Goal: Task Accomplishment & Management: Manage account settings

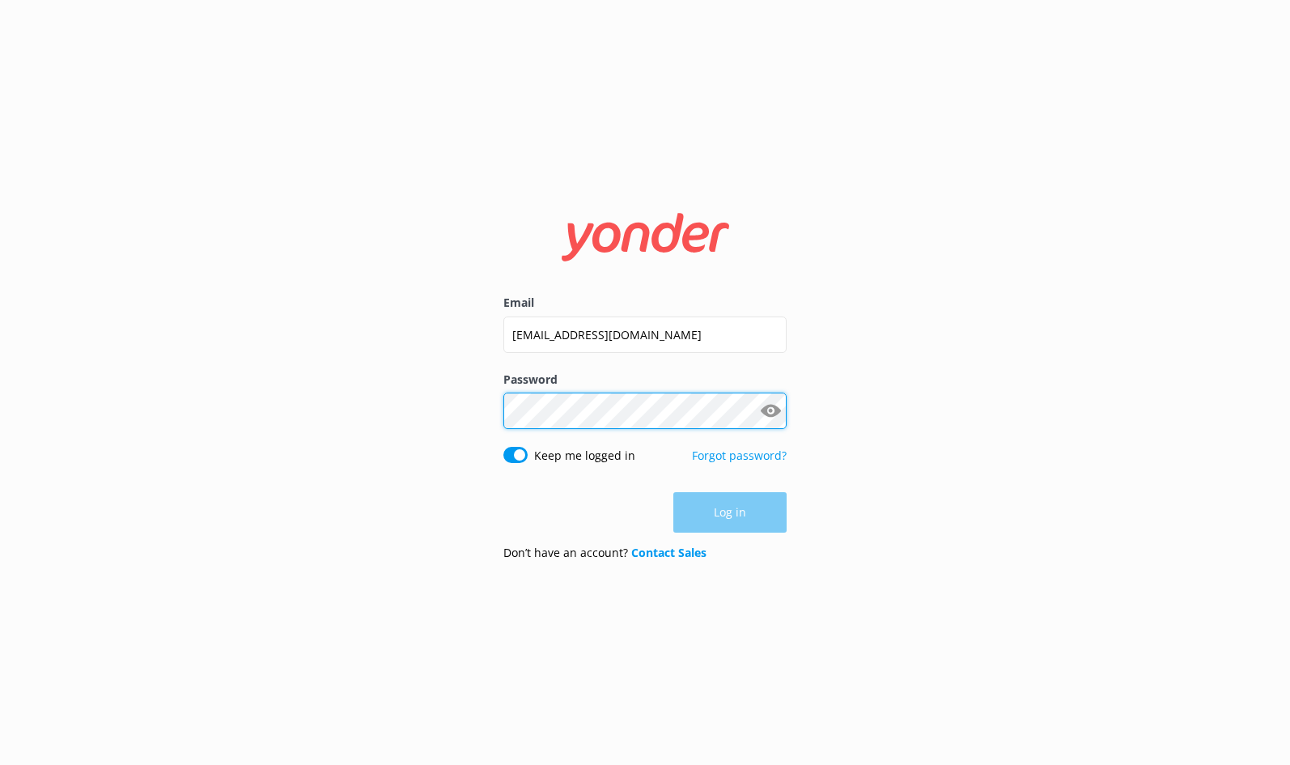
click at [730, 513] on button "Log in" at bounding box center [729, 512] width 113 height 40
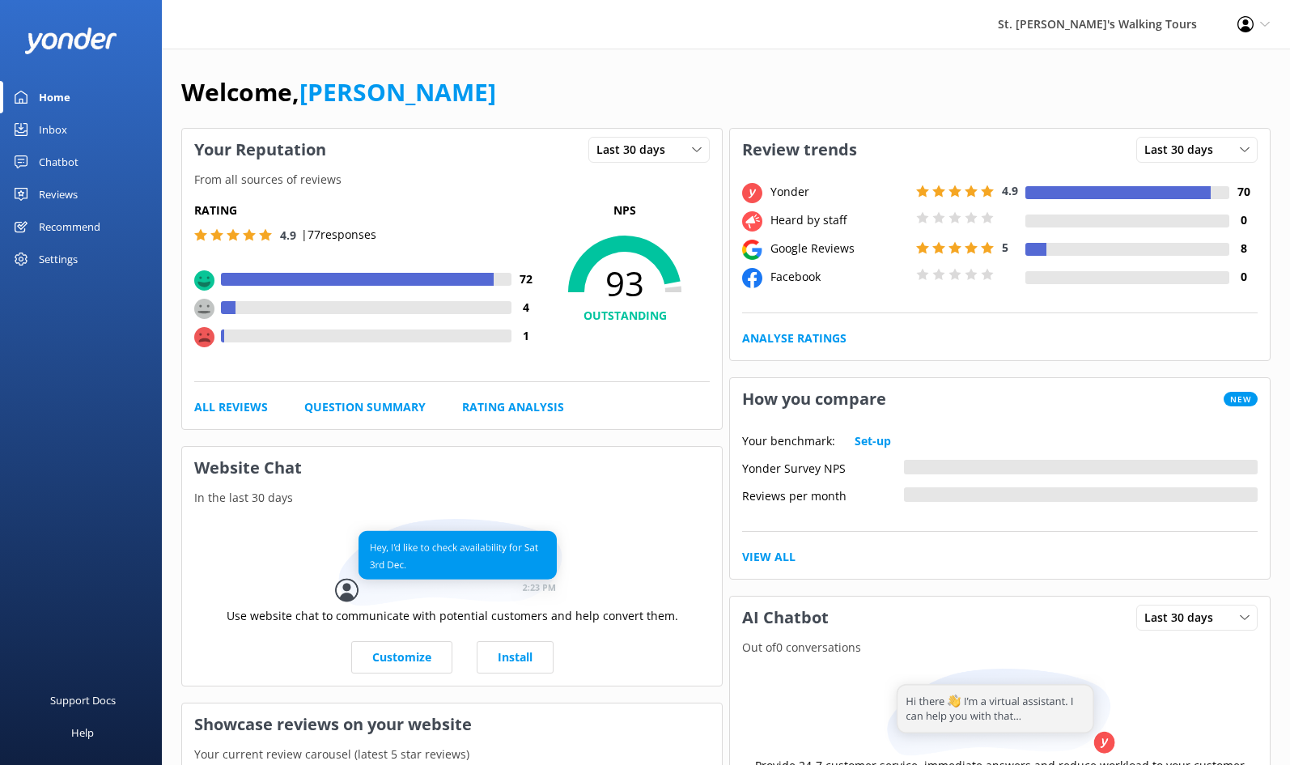
click at [57, 191] on div "Reviews" at bounding box center [58, 194] width 39 height 32
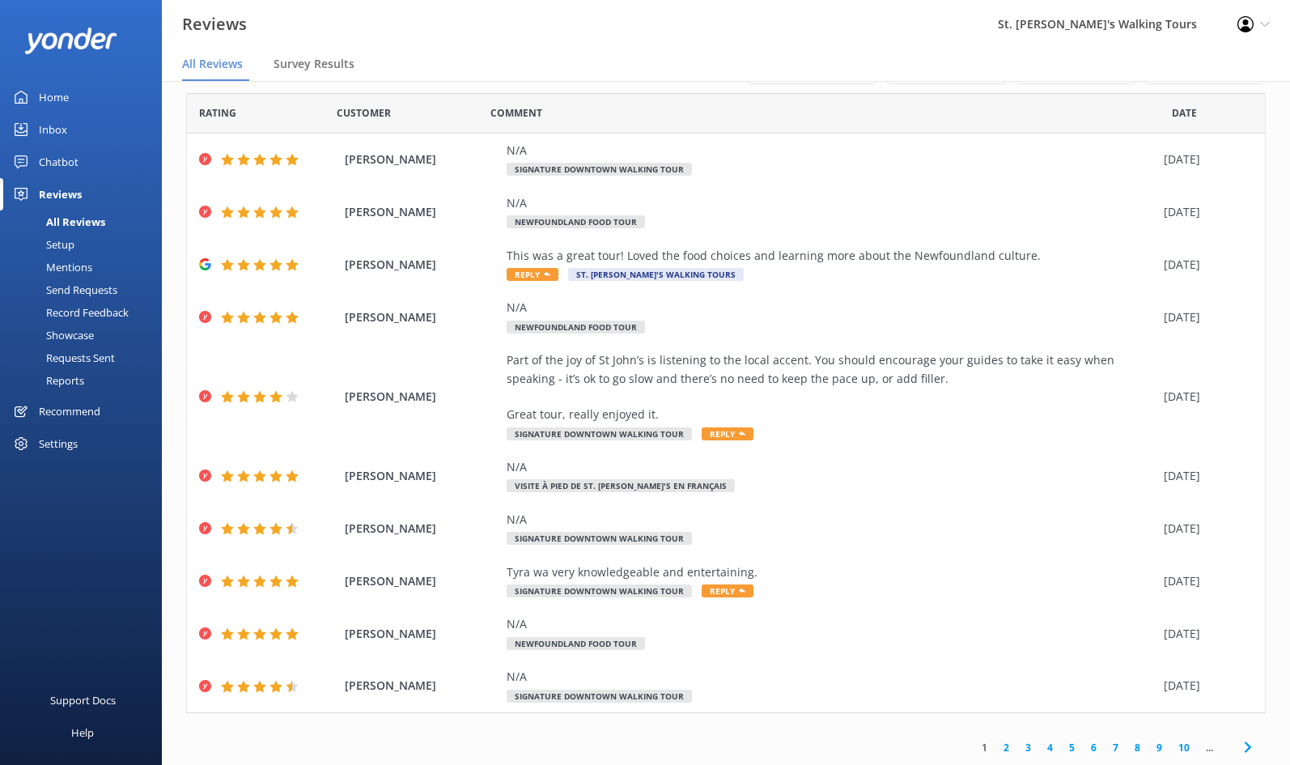
scroll to position [40, 0]
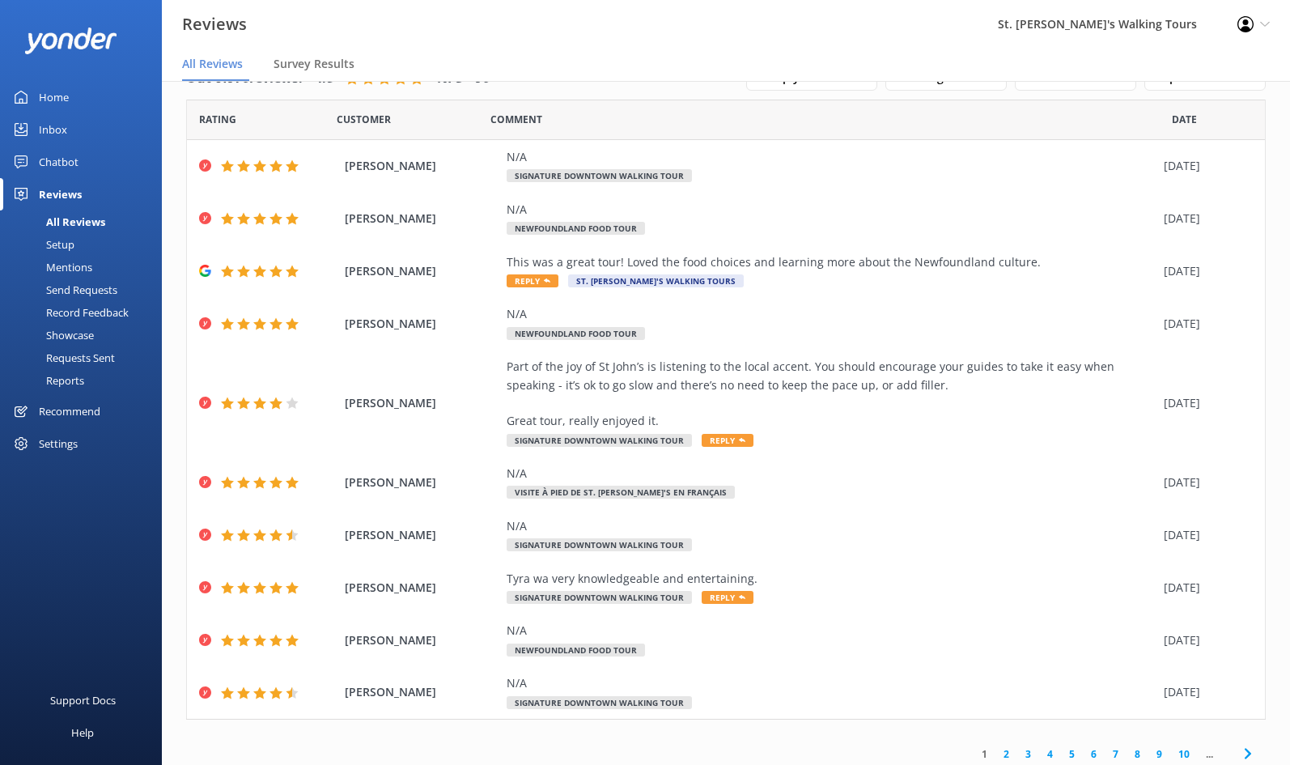
click at [1251, 748] on icon at bounding box center [1247, 753] width 19 height 19
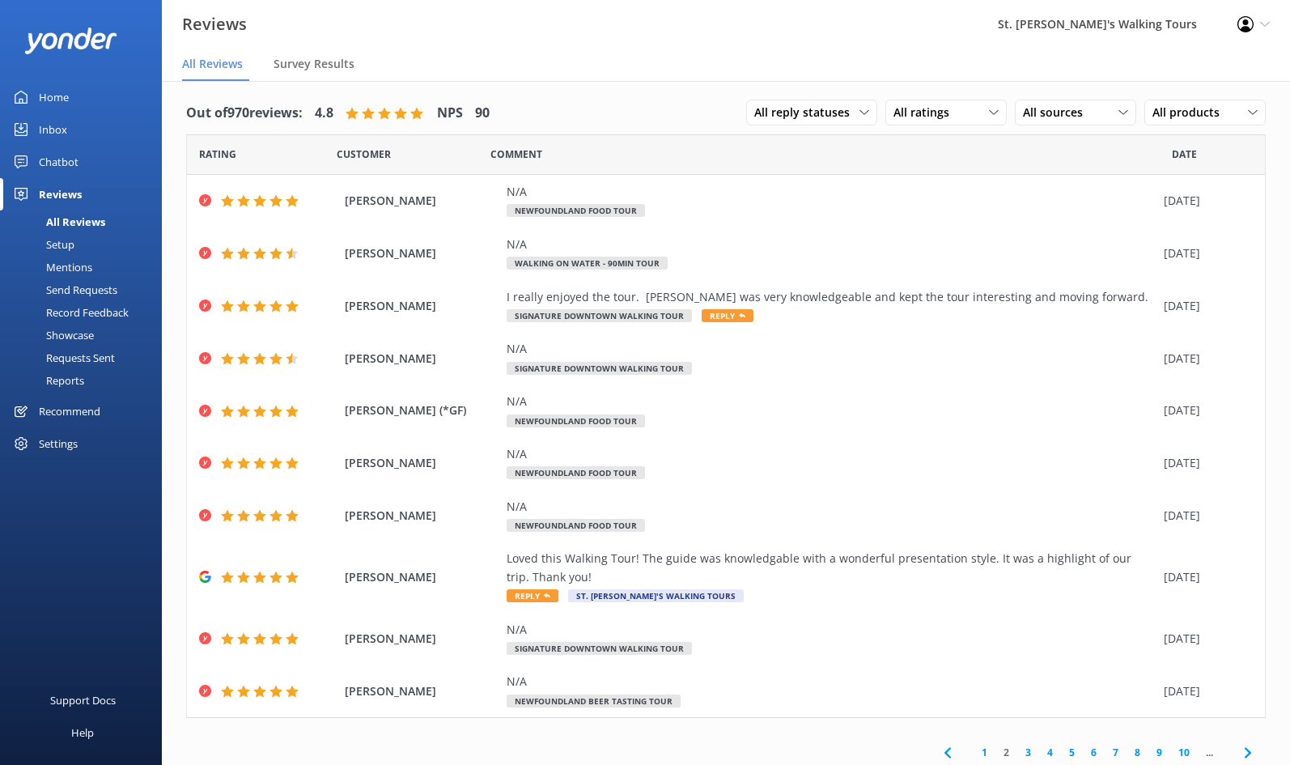
scroll to position [4, 0]
click at [843, 111] on span "All reply statuses" at bounding box center [806, 113] width 105 height 18
click at [985, 110] on div "All ratings" at bounding box center [946, 113] width 113 height 18
click at [929, 219] on link "Passives" at bounding box center [958, 212] width 144 height 32
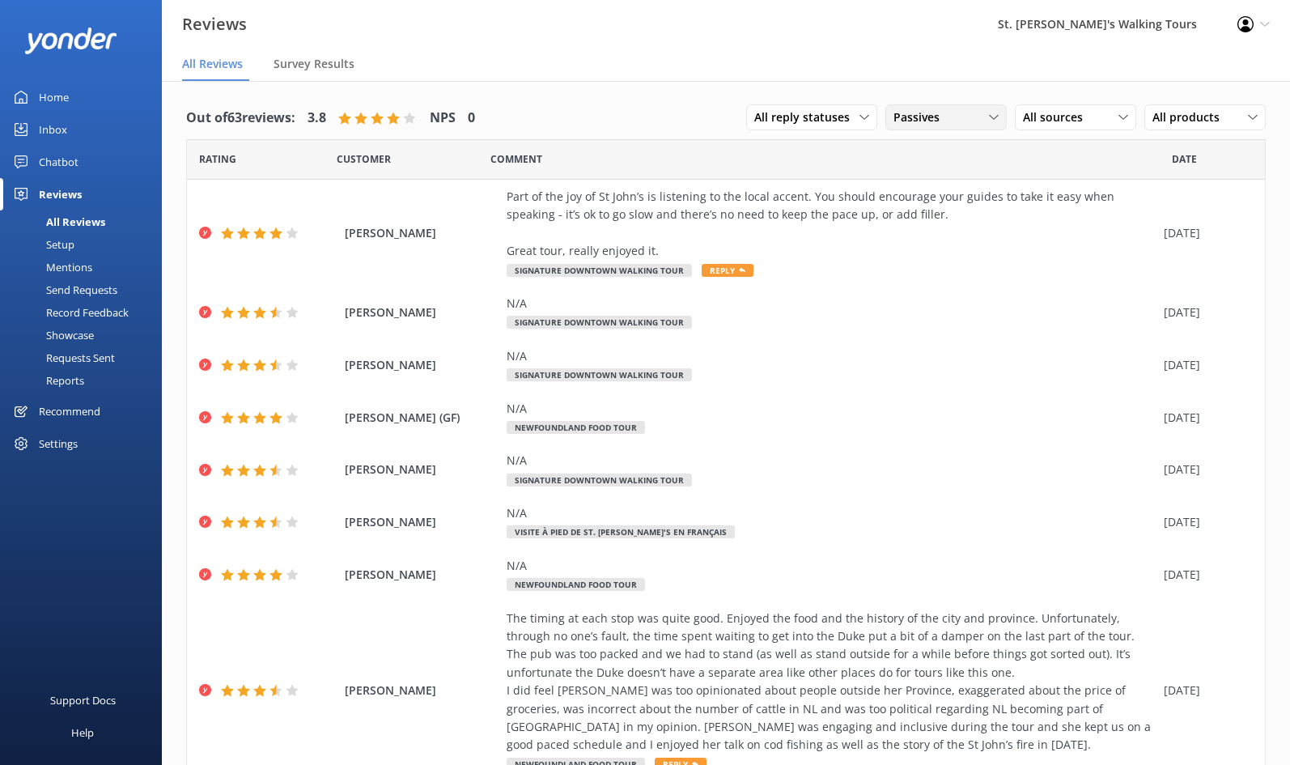
click at [976, 115] on div "Passives" at bounding box center [946, 117] width 113 height 18
click at [928, 249] on div "Detractors" at bounding box center [946, 249] width 74 height 16
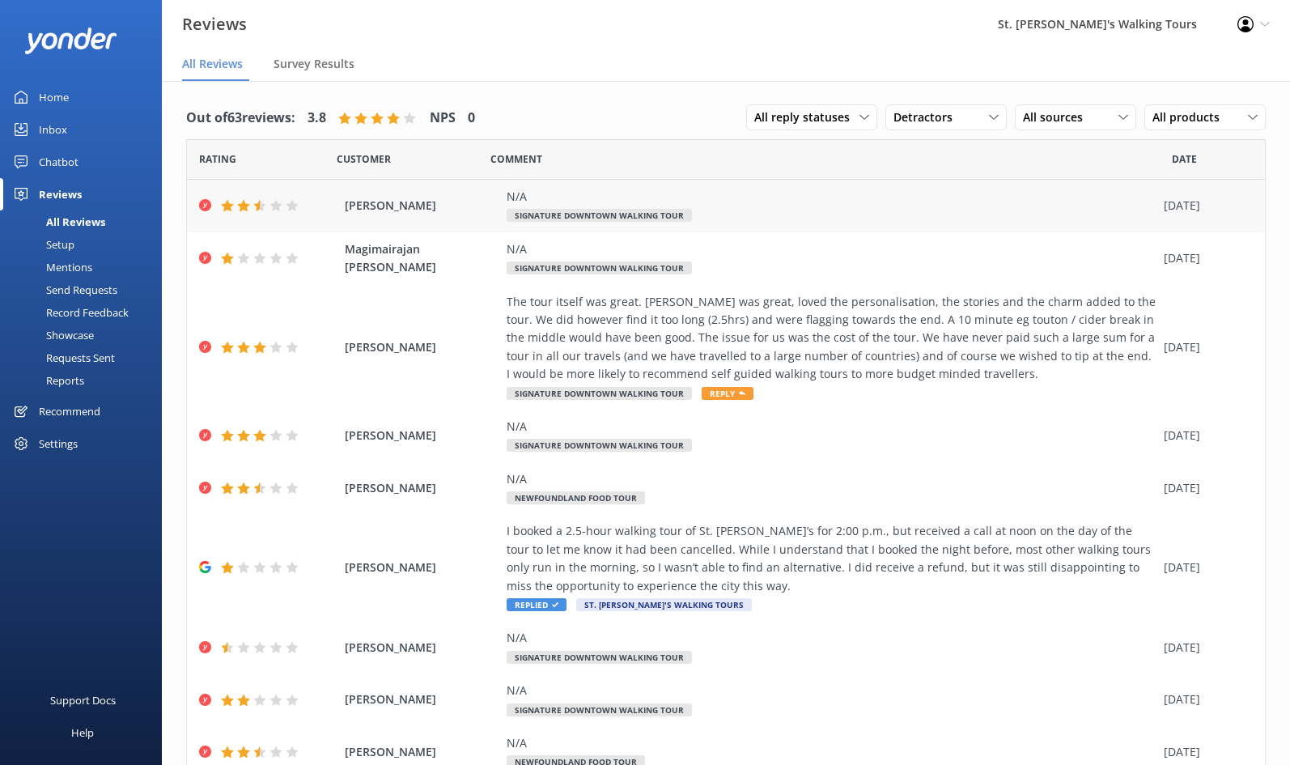
click at [380, 209] on span "[PERSON_NAME]" at bounding box center [422, 206] width 154 height 18
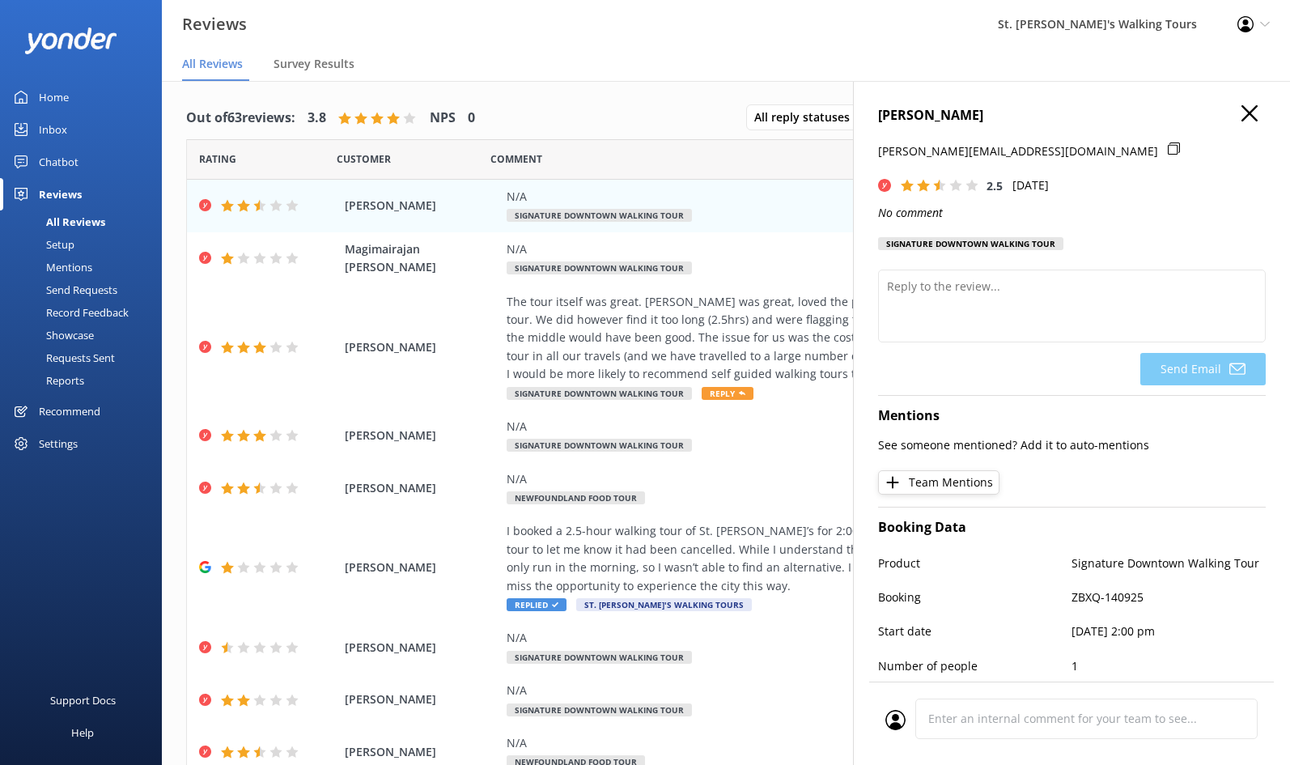
click at [1249, 113] on use "button" at bounding box center [1250, 113] width 16 height 16
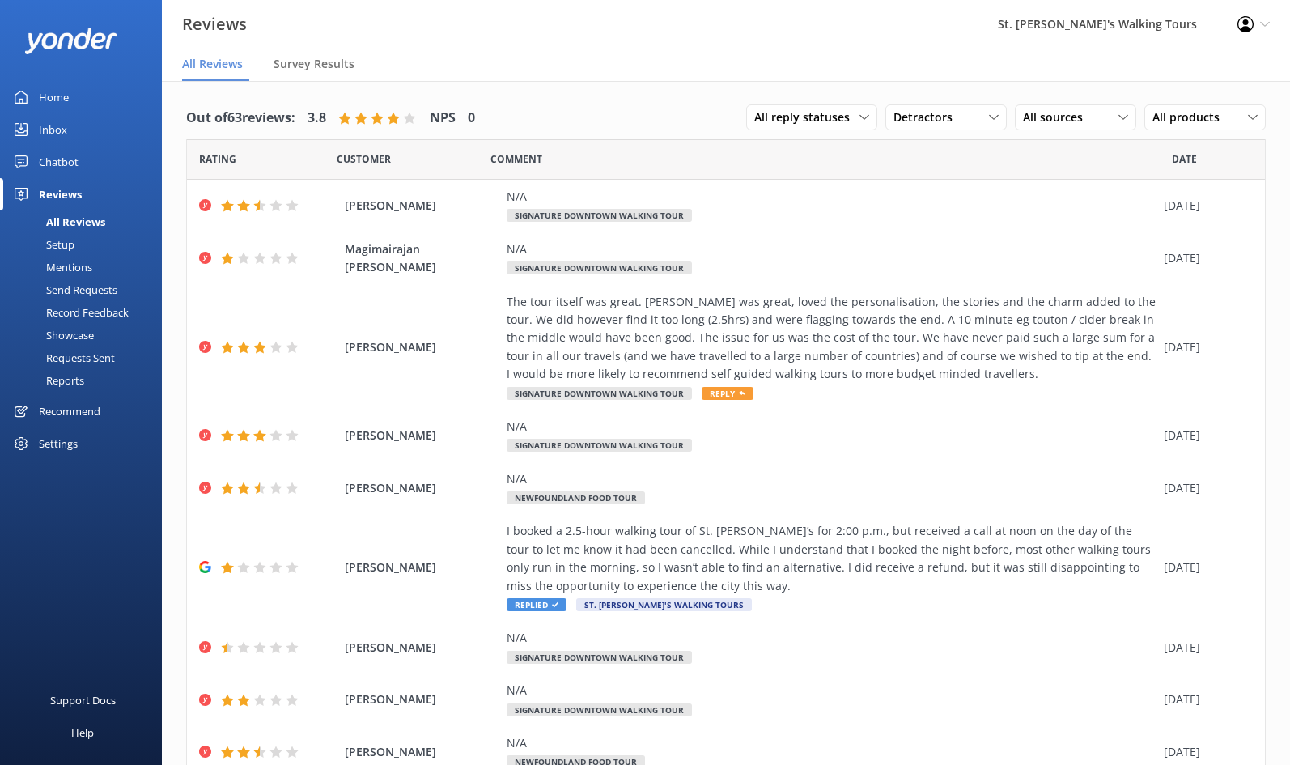
click at [646, 60] on nav "All Reviews Survey Results" at bounding box center [726, 65] width 1128 height 32
click at [79, 265] on div "Mentions" at bounding box center [51, 267] width 83 height 23
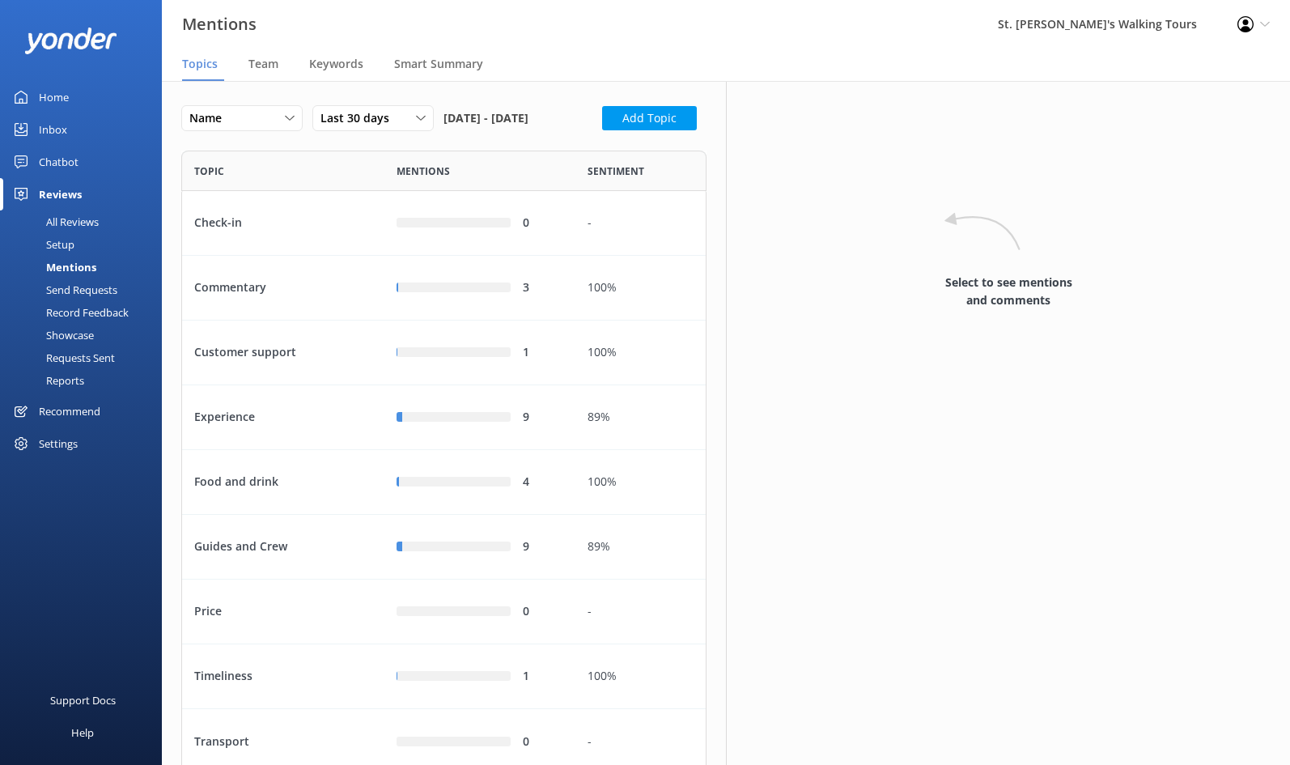
scroll to position [624, 525]
click at [284, 117] on div "Name" at bounding box center [241, 118] width 113 height 18
click at [365, 141] on div "Name Name Highest mentions Last 30 days Last 7 days Last 30 days Last 90 days L…" at bounding box center [443, 123] width 525 height 36
click at [261, 67] on span "Team" at bounding box center [263, 64] width 30 height 16
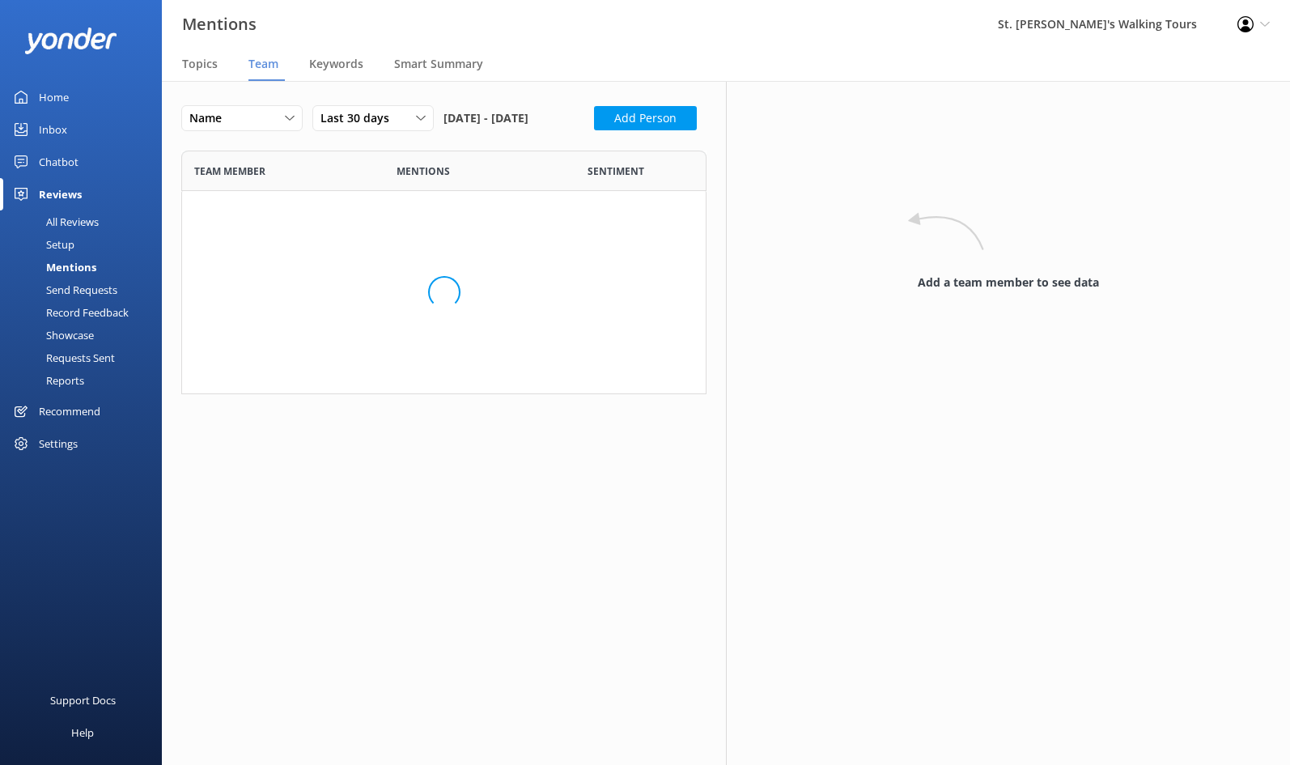
scroll to position [503, 525]
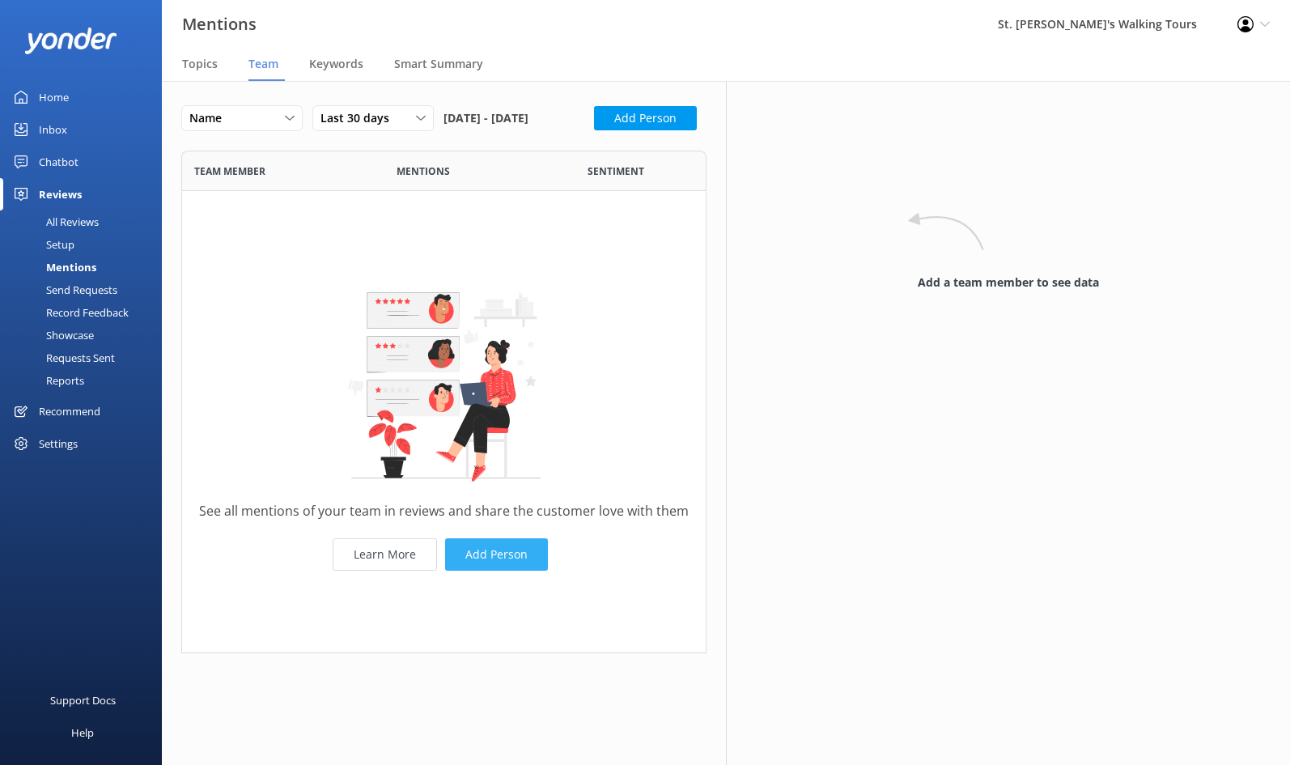
click at [499, 571] on button "Add Person" at bounding box center [496, 554] width 103 height 32
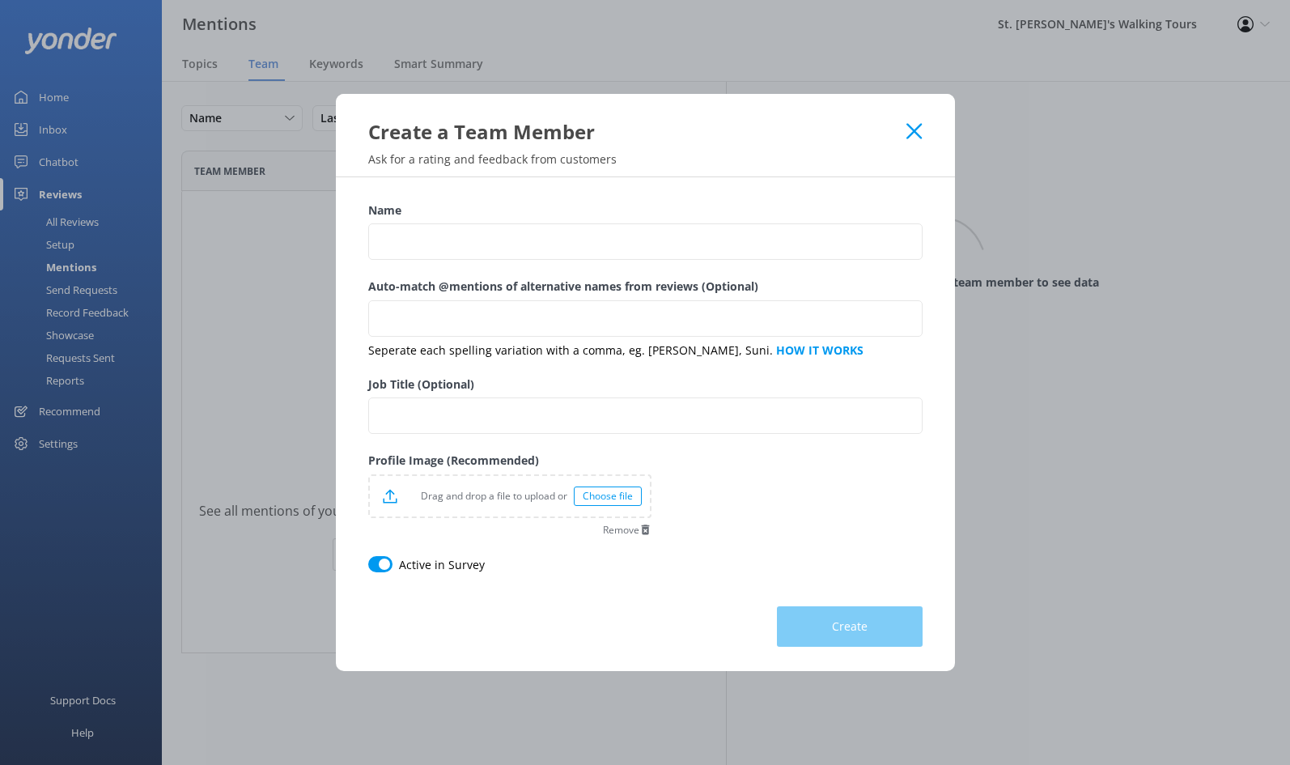
click at [928, 129] on div "Create a Team Member" at bounding box center [645, 119] width 619 height 51
